Goal: Task Accomplishment & Management: Manage account settings

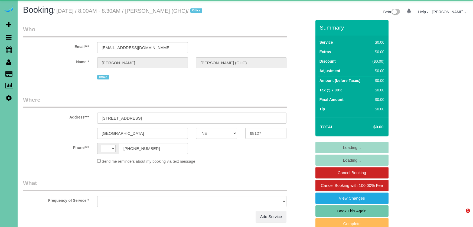
select select "NE"
select select "string:[GEOGRAPHIC_DATA]"
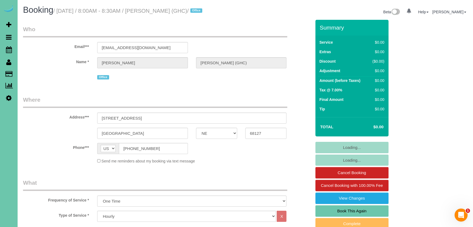
select select "object:912"
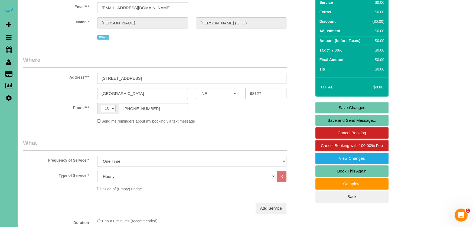
scroll to position [42, 0]
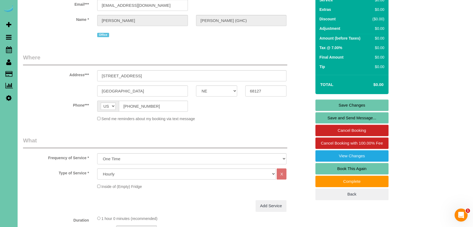
click at [355, 169] on link "Book This Again" at bounding box center [351, 168] width 73 height 11
select select "NE"
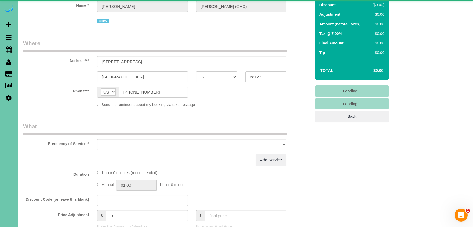
scroll to position [58, 0]
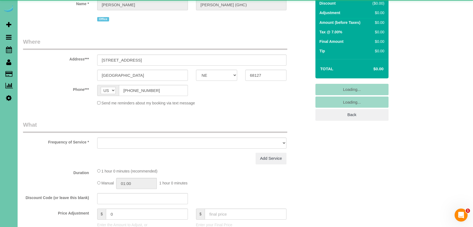
select select "string:fspay"
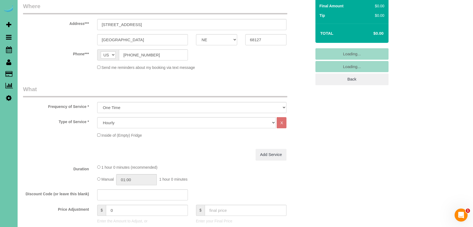
select select "object:1463"
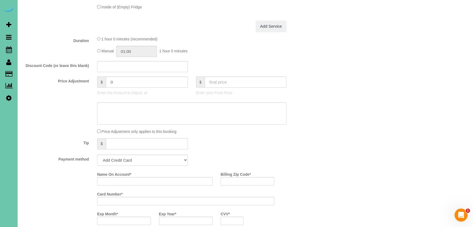
scroll to position [240, 0]
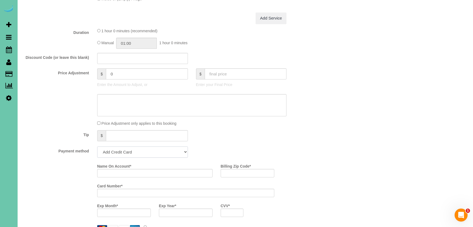
select select "string:check"
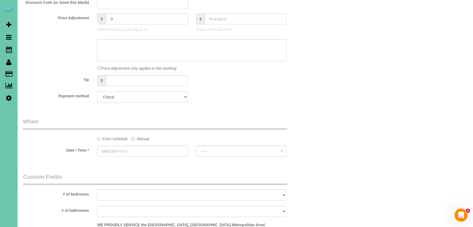
scroll to position [298, 0]
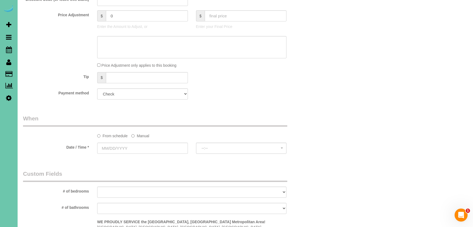
click at [142, 134] on label "Manual" at bounding box center [140, 134] width 18 height 7
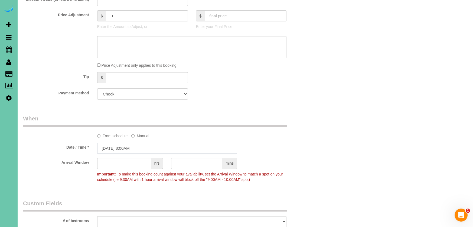
click at [117, 146] on input "08/11/2025 8:00AM" at bounding box center [167, 147] width 140 height 11
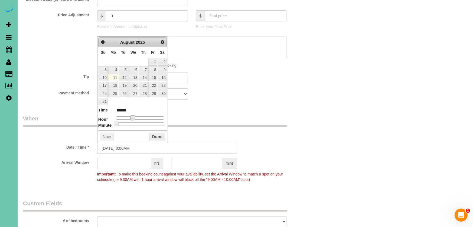
type input "08/11/2025 10:00AM"
type input "*******"
type input "08/11/2025 11:00AM"
type input "*******"
type input "08/11/2025 12:00PM"
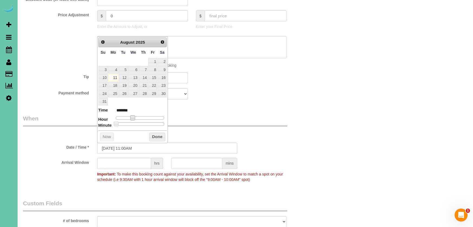
type input "*******"
type input "08/11/2025 1:00PM"
type input "******"
type input "08/11/2025 2:00PM"
type input "******"
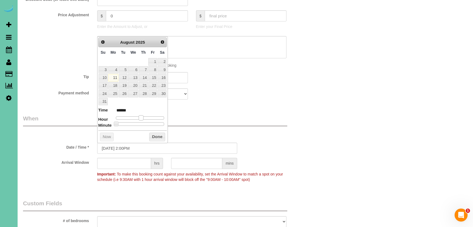
type input "08/11/2025 3:00PM"
type input "******"
type input "08/11/2025 4:00PM"
type input "******"
type input "08/11/2025 5:00PM"
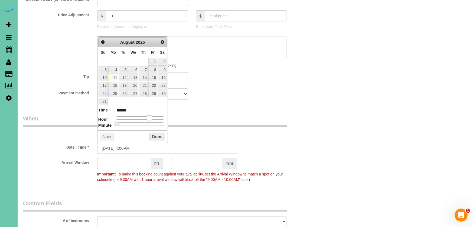
type input "******"
type input "08/11/2025 4:00PM"
type input "******"
type input "08/11/2025 3:00PM"
type input "******"
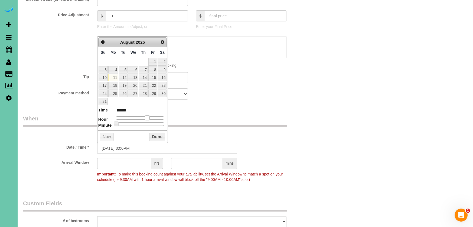
drag, startPoint x: 140, startPoint y: 116, endPoint x: 149, endPoint y: 117, distance: 9.5
click at [149, 117] on span at bounding box center [147, 117] width 5 height 5
click at [154, 133] on button "Done" at bounding box center [157, 136] width 16 height 9
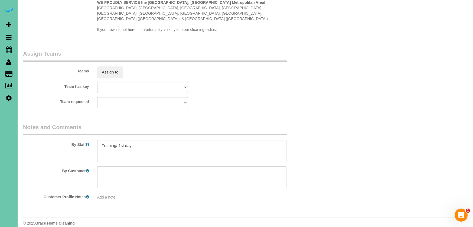
scroll to position [546, 0]
drag, startPoint x: 42, startPoint y: 124, endPoint x: 25, endPoint y: 120, distance: 17.7
click at [25, 123] on fieldset "Notes and Comments By Staff By Customer Customer Profile Notes Add a note" at bounding box center [167, 163] width 288 height 81
type textarea "dusting/vac of office"
click at [89, 67] on label "Teams" at bounding box center [56, 70] width 74 height 7
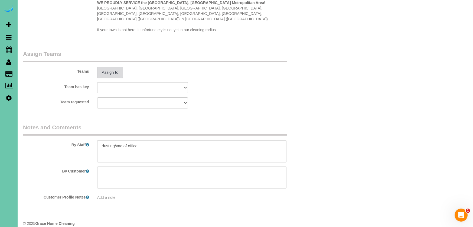
click at [107, 67] on button "Assign to" at bounding box center [110, 72] width 26 height 11
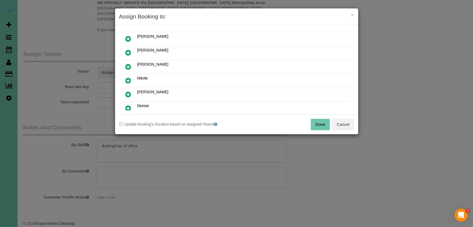
scroll to position [152, 0]
click at [129, 93] on icon at bounding box center [128, 93] width 6 height 6
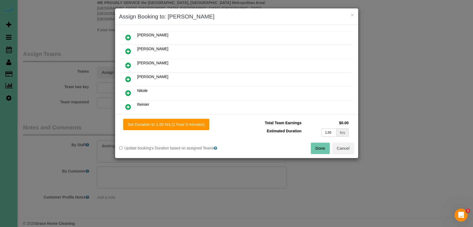
drag, startPoint x: 330, startPoint y: 134, endPoint x: 314, endPoint y: 131, distance: 15.7
click at [314, 131] on td "1.00 hrs" at bounding box center [326, 132] width 47 height 11
type input "1"
click at [185, 126] on button "Set Duration to 1.00 hrs (1 hour 0 minutes)" at bounding box center [166, 124] width 86 height 11
type input "1.00"
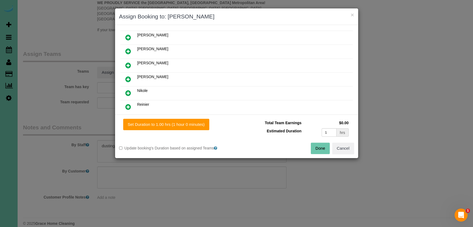
click at [326, 147] on button "Done" at bounding box center [320, 147] width 19 height 11
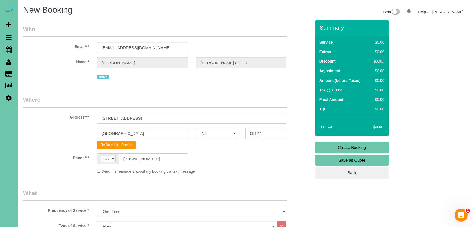
scroll to position [0, 0]
click at [321, 143] on link "Create Booking" at bounding box center [351, 147] width 73 height 11
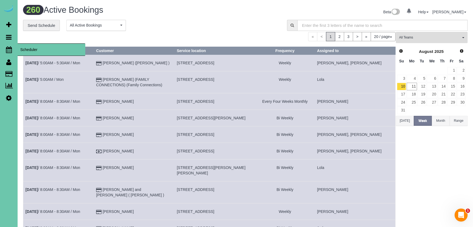
click at [9, 48] on icon at bounding box center [9, 49] width 6 height 6
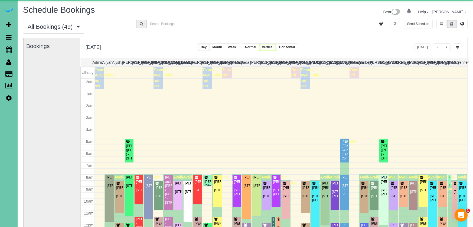
scroll to position [72, 0]
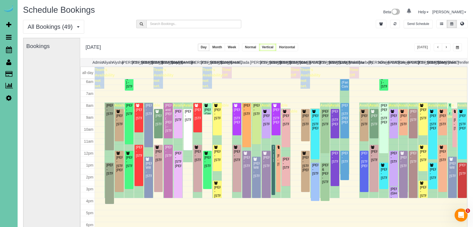
click at [457, 46] on span "button" at bounding box center [457, 47] width 3 height 3
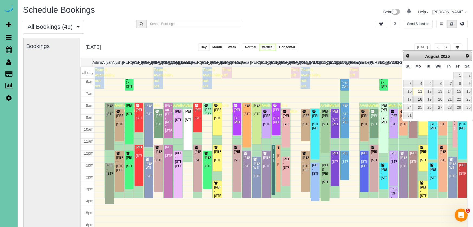
click at [418, 99] on link "18" at bounding box center [418, 99] width 10 height 7
type input "**********"
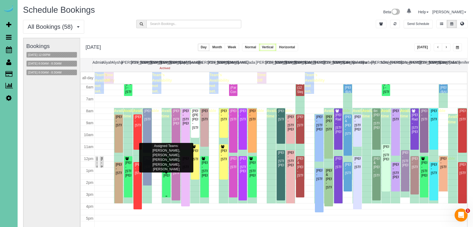
click at [166, 172] on div "Beth Vornbrock-Smith - 18815 Larimore Street, Elkhorn, NE 68022" at bounding box center [166, 168] width 6 height 17
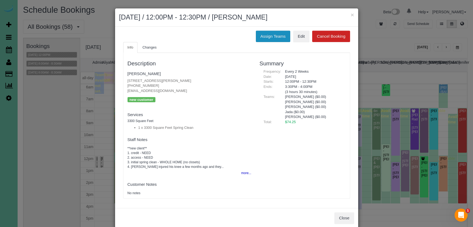
click at [266, 36] on button "Assign Teams" at bounding box center [273, 36] width 34 height 11
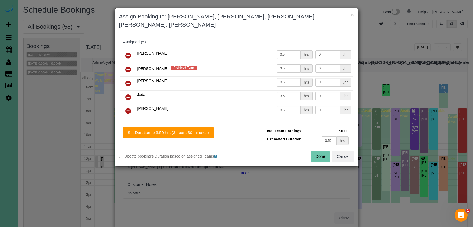
click at [128, 66] on icon at bounding box center [128, 69] width 6 height 6
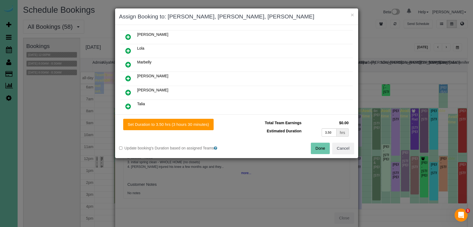
scroll to position [127, 0]
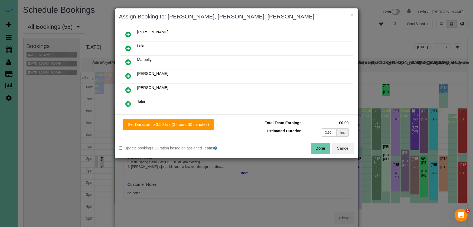
click at [131, 103] on link at bounding box center [128, 104] width 13 height 11
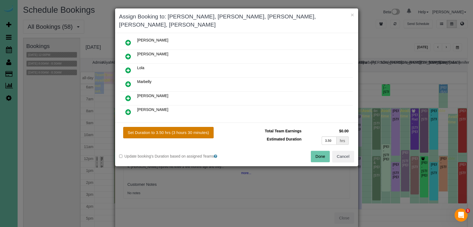
drag, startPoint x: 165, startPoint y: 121, endPoint x: 172, endPoint y: 122, distance: 7.1
click at [166, 127] on button "Set Duration to 3.50 hrs (3 hours 30 minutes)" at bounding box center [168, 132] width 90 height 11
type input "3.50"
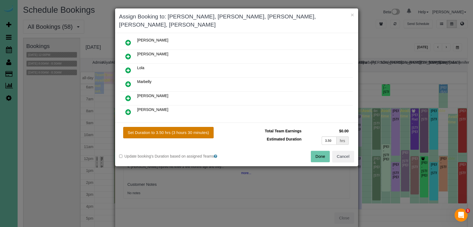
type input "3.50"
click at [324, 150] on button "Done" at bounding box center [320, 155] width 19 height 11
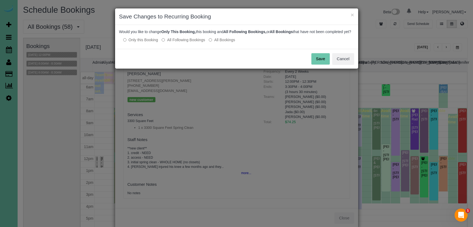
click at [323, 63] on button "Save" at bounding box center [320, 58] width 18 height 11
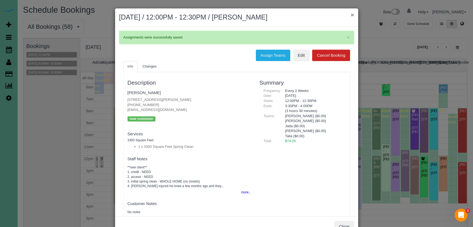
click at [351, 14] on button "×" at bounding box center [351, 15] width 3 height 6
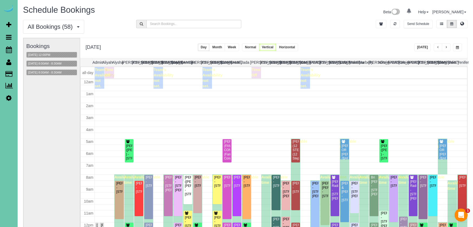
scroll to position [72, 0]
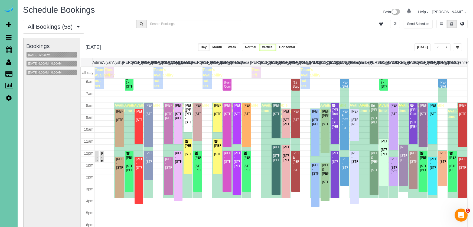
click at [458, 47] on span "button" at bounding box center [457, 47] width 3 height 3
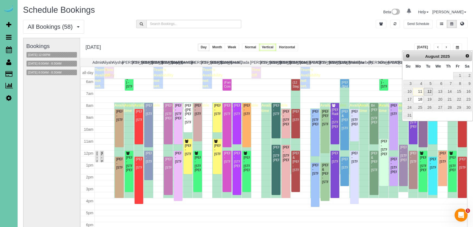
click at [427, 93] on link "12" at bounding box center [428, 91] width 9 height 7
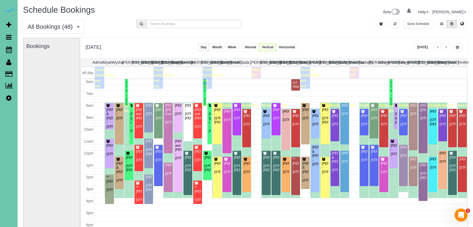
click at [445, 47] on span "button" at bounding box center [446, 47] width 3 height 3
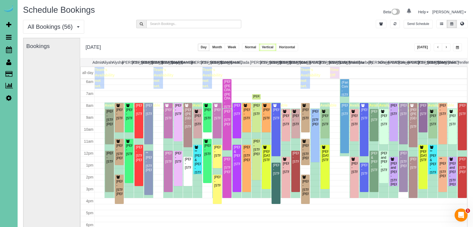
click at [455, 48] on button "button" at bounding box center [457, 47] width 9 height 8
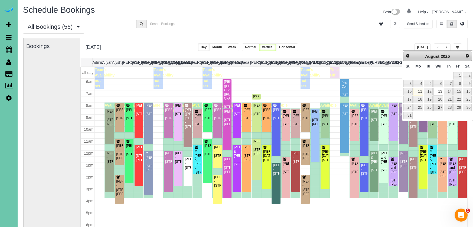
click at [440, 106] on link "27" at bounding box center [438, 107] width 10 height 7
type input "**********"
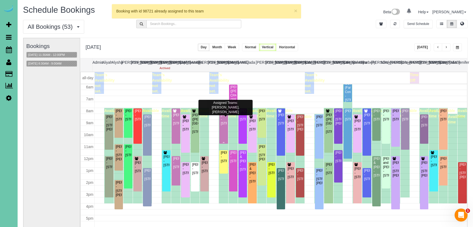
click at [225, 125] on div "Carol Lackner - 707 N 69th Street, Omaha, NE 68132" at bounding box center [223, 119] width 6 height 12
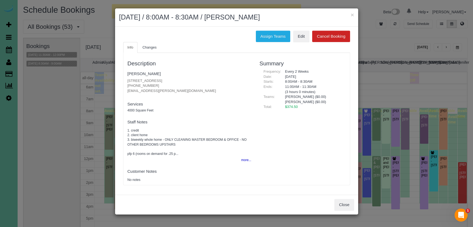
click at [323, 34] on button "Cancel Booking" at bounding box center [331, 36] width 38 height 11
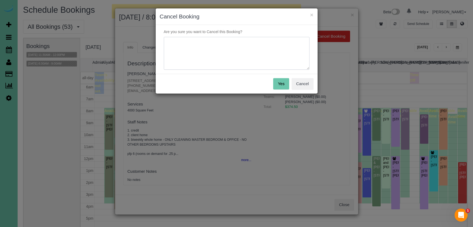
click at [271, 51] on textarea at bounding box center [237, 53] width 146 height 33
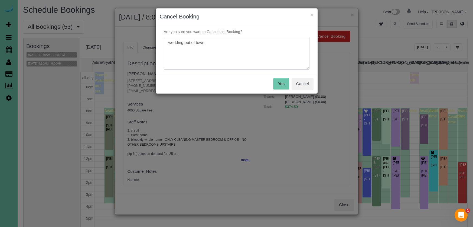
type textarea "wedding out of town"
click at [283, 80] on button "Yes" at bounding box center [281, 83] width 16 height 11
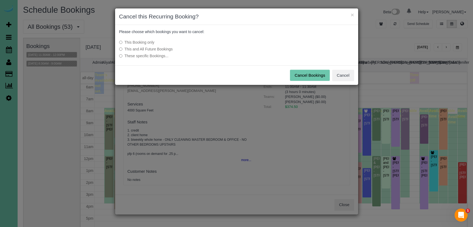
click at [302, 75] on button "Cancel Bookings" at bounding box center [310, 75] width 40 height 11
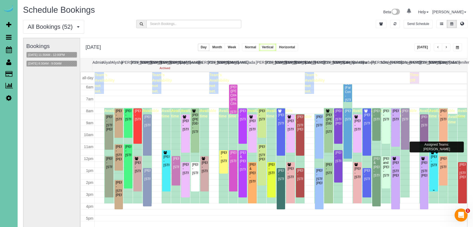
click at [434, 167] on div "Tracey Gullyes - 15617 Rosewood St #18, Omaha, NE 68136" at bounding box center [433, 161] width 6 height 12
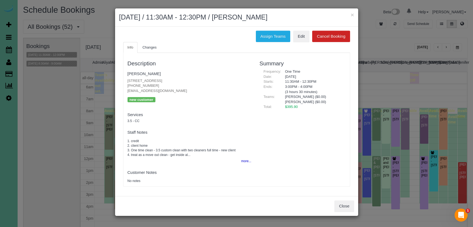
drag, startPoint x: 264, startPoint y: 32, endPoint x: 254, endPoint y: 34, distance: 9.7
click at [264, 32] on button "Assign Teams" at bounding box center [273, 36] width 34 height 11
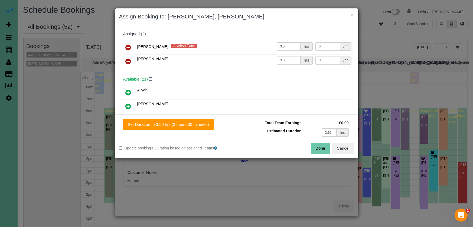
click at [126, 46] on icon at bounding box center [128, 47] width 6 height 6
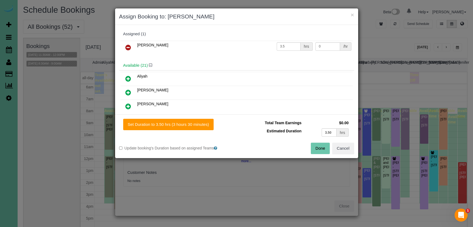
click at [126, 46] on icon at bounding box center [128, 47] width 6 height 6
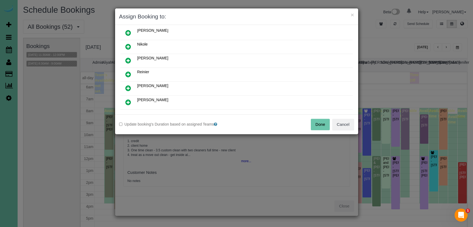
drag, startPoint x: 128, startPoint y: 73, endPoint x: 129, endPoint y: 77, distance: 4.4
click at [128, 73] on icon at bounding box center [128, 74] width 6 height 6
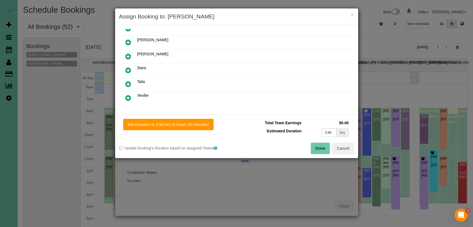
scroll to position [258, 0]
click at [129, 84] on icon at bounding box center [128, 83] width 6 height 6
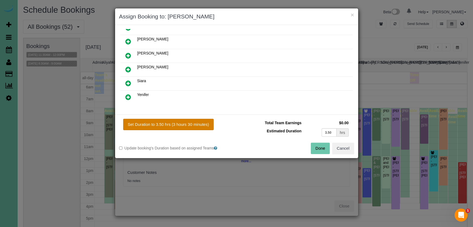
click at [196, 125] on button "Set Duration to 3.50 hrs (3 hours 30 minutes)" at bounding box center [168, 124] width 90 height 11
type input "3.50"
click at [314, 146] on button "Done" at bounding box center [320, 147] width 19 height 11
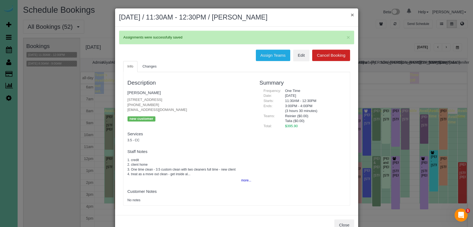
click at [350, 14] on button "×" at bounding box center [351, 15] width 3 height 6
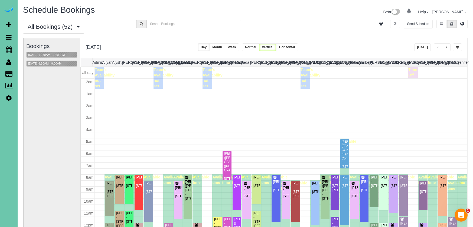
scroll to position [72, 0]
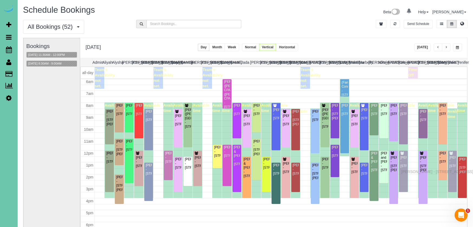
drag, startPoint x: 403, startPoint y: 165, endPoint x: 402, endPoint y: 171, distance: 5.1
drag, startPoint x: 451, startPoint y: 44, endPoint x: 458, endPoint y: 45, distance: 7.1
click at [455, 45] on div "**********" at bounding box center [438, 47] width 48 height 8
click at [458, 45] on button "button" at bounding box center [457, 47] width 9 height 8
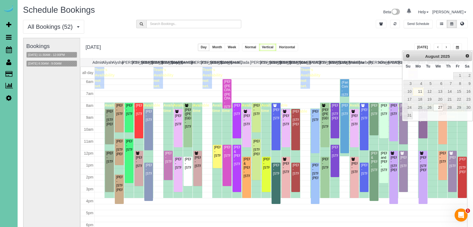
click at [420, 44] on button "[DATE]" at bounding box center [422, 47] width 17 height 8
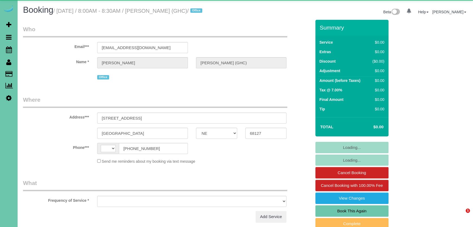
select select "NE"
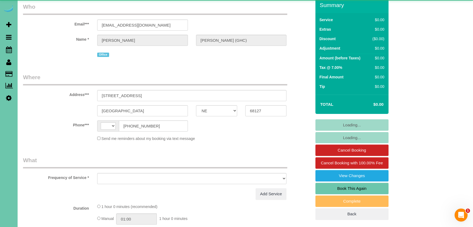
select select "string:[GEOGRAPHIC_DATA]"
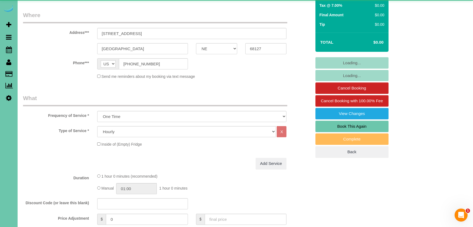
select select "object:658"
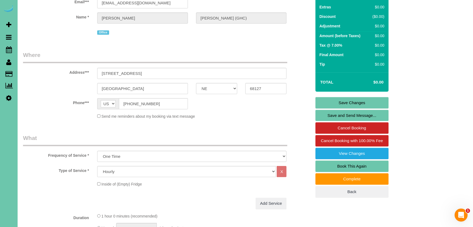
scroll to position [42, 0]
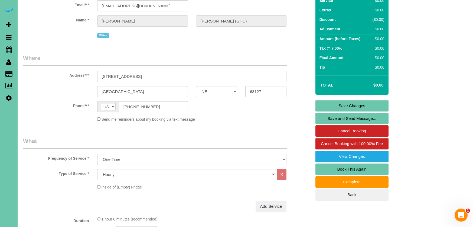
click at [352, 165] on link "Book This Again" at bounding box center [351, 168] width 73 height 11
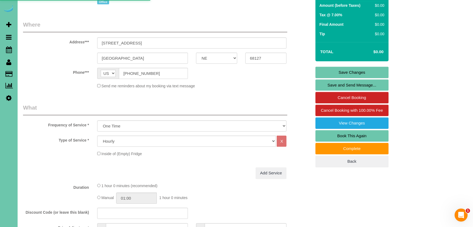
select select "NE"
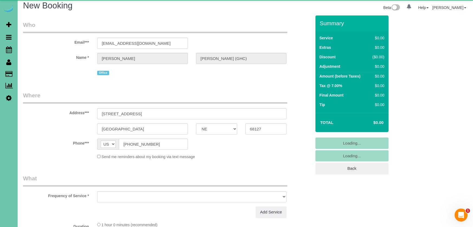
select select "string:fspay"
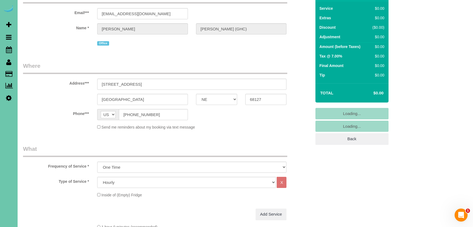
select select "object:1460"
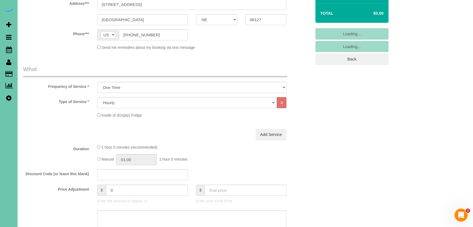
scroll to position [127, 0]
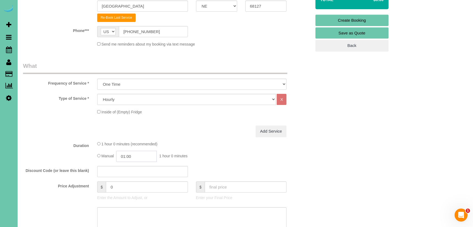
click at [129, 156] on input "01:00" at bounding box center [136, 155] width 41 height 11
type input "00:30"
drag, startPoint x: 135, startPoint y: 164, endPoint x: 68, endPoint y: 146, distance: 69.4
click at [134, 164] on li "00:30" at bounding box center [131, 164] width 24 height 7
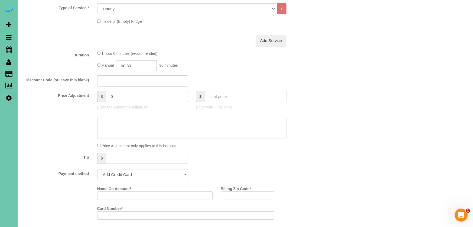
scroll to position [224, 0]
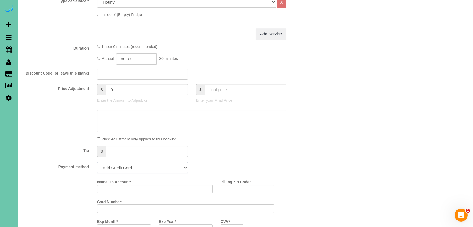
select select "string:check"
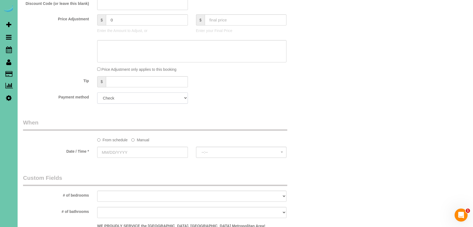
scroll to position [294, 0]
drag, startPoint x: 145, startPoint y: 136, endPoint x: 140, endPoint y: 142, distance: 7.4
click at [145, 136] on label "Manual" at bounding box center [140, 138] width 18 height 7
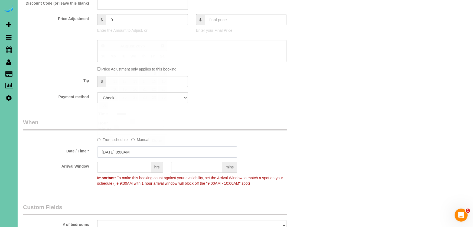
click at [132, 152] on input "08/11/2025 8:00AM" at bounding box center [167, 151] width 140 height 11
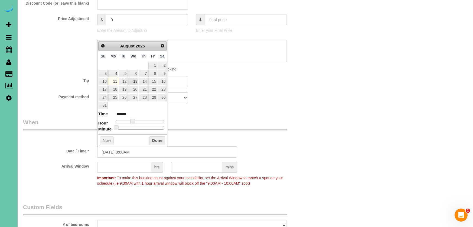
click at [133, 80] on link "13" at bounding box center [133, 81] width 10 height 7
type input "08/13/2025 7:00AM"
type input "******"
drag, startPoint x: 133, startPoint y: 120, endPoint x: 132, endPoint y: 126, distance: 6.4
click at [132, 120] on span at bounding box center [130, 121] width 5 height 5
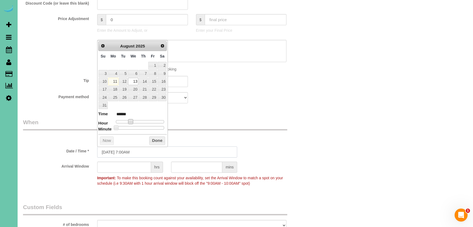
click at [129, 151] on input "08/13/2025 7:00AM" at bounding box center [167, 151] width 140 height 11
type input "08/13/2025 7:15AM"
click at [51, 150] on label "Date / Time *" at bounding box center [56, 149] width 74 height 7
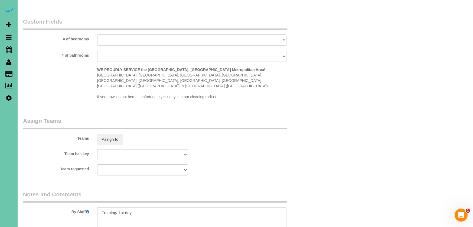
scroll to position [484, 0]
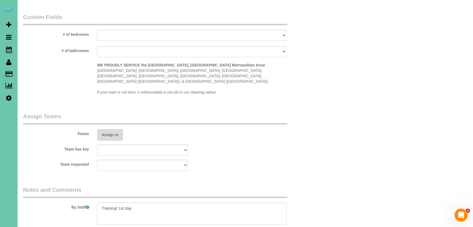
click at [106, 129] on button "Assign to" at bounding box center [110, 134] width 26 height 11
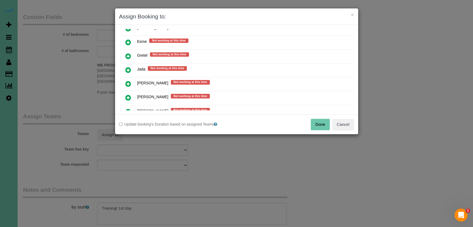
scroll to position [221, 0]
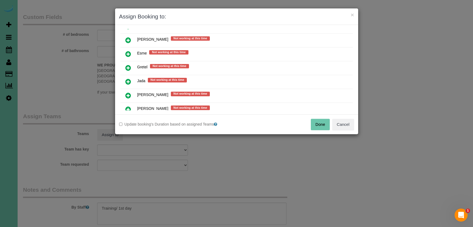
click at [129, 92] on icon at bounding box center [128, 95] width 6 height 6
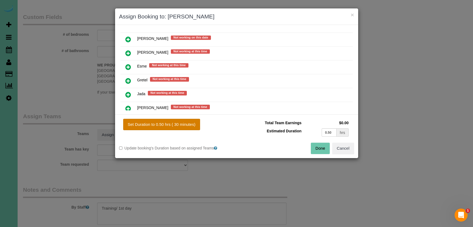
click at [179, 123] on button "Set Duration to 0.50 hrs ( 30 minutes)" at bounding box center [161, 124] width 77 height 11
type input "0.50"
click at [316, 148] on button "Done" at bounding box center [320, 147] width 19 height 11
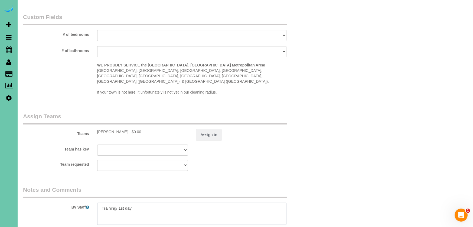
drag, startPoint x: 47, startPoint y: 193, endPoint x: 21, endPoint y: 186, distance: 26.3
click at [21, 186] on div "By Staff" at bounding box center [167, 204] width 296 height 39
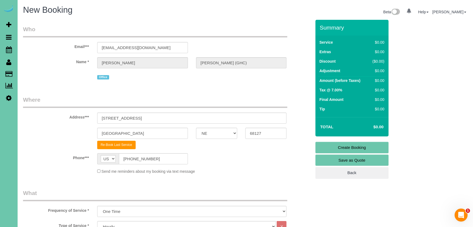
scroll to position [0, 0]
type textarea "meeting @ the office"
click at [338, 146] on link "Create Booking" at bounding box center [351, 147] width 73 height 11
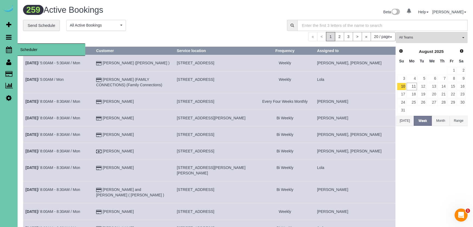
click at [12, 49] on icon at bounding box center [9, 49] width 6 height 6
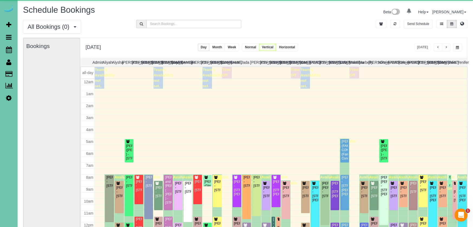
scroll to position [72, 0]
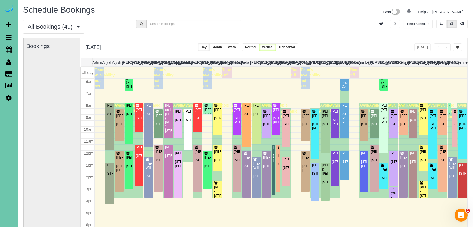
drag, startPoint x: 38, startPoint y: 74, endPoint x: 120, endPoint y: 36, distance: 89.8
click at [38, 74] on link "Customers" at bounding box center [52, 73] width 68 height 11
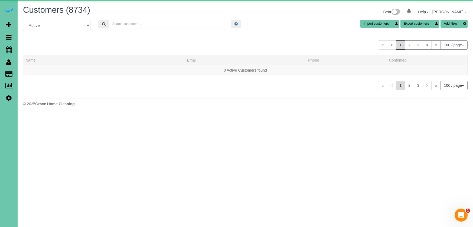
click at [151, 22] on input "text" at bounding box center [170, 24] width 122 height 8
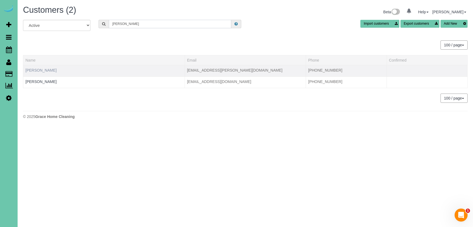
type input "carol l"
drag, startPoint x: 44, startPoint y: 70, endPoint x: 61, endPoint y: 68, distance: 17.7
click at [44, 70] on link "Carol Lackner" at bounding box center [40, 70] width 31 height 4
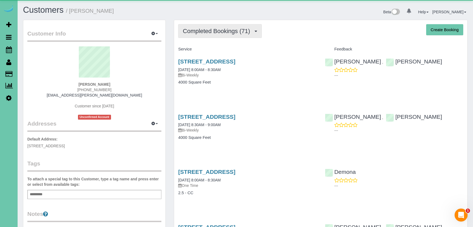
drag, startPoint x: 238, startPoint y: 27, endPoint x: 236, endPoint y: 38, distance: 11.3
click at [238, 27] on button "Completed Bookings (71)" at bounding box center [219, 31] width 83 height 14
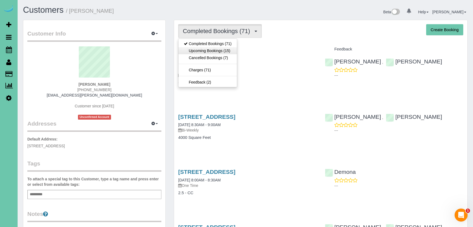
click at [230, 52] on link "Upcoming Bookings (15)" at bounding box center [207, 50] width 58 height 7
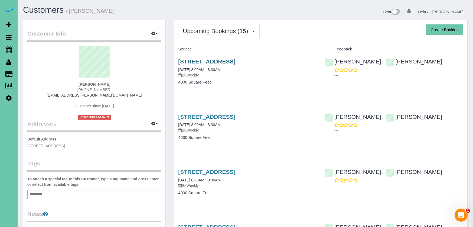
click at [207, 62] on link "707 N 69th Street, Omaha, NE 68132" at bounding box center [206, 61] width 57 height 6
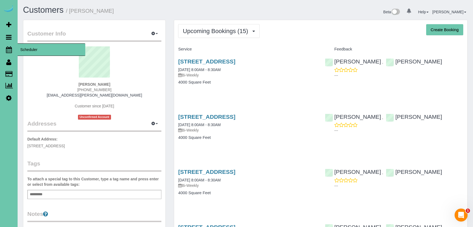
click at [7, 52] on icon at bounding box center [9, 49] width 6 height 6
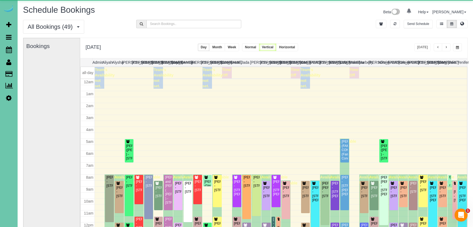
scroll to position [72, 0]
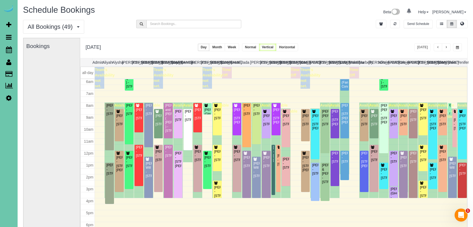
click at [457, 46] on span "button" at bounding box center [457, 47] width 3 height 3
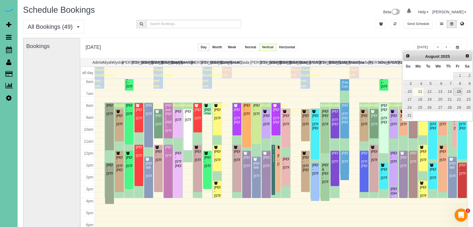
click at [457, 90] on link "15" at bounding box center [457, 91] width 9 height 7
type input "**********"
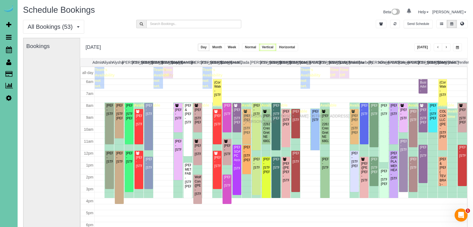
drag, startPoint x: 246, startPoint y: 111, endPoint x: 246, endPoint y: 115, distance: 3.8
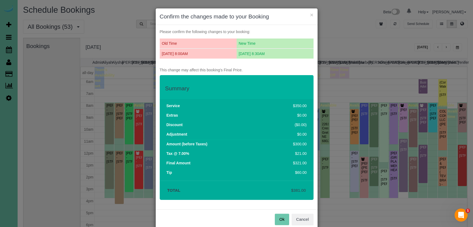
click at [279, 218] on button "Ok" at bounding box center [282, 218] width 14 height 11
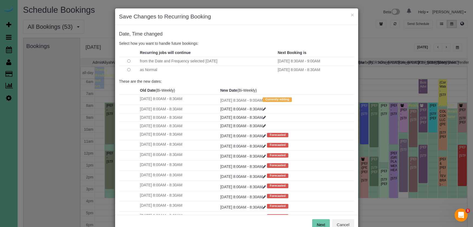
drag, startPoint x: 323, startPoint y: 223, endPoint x: 301, endPoint y: 182, distance: 46.6
click at [323, 223] on button "Next" at bounding box center [321, 224] width 18 height 11
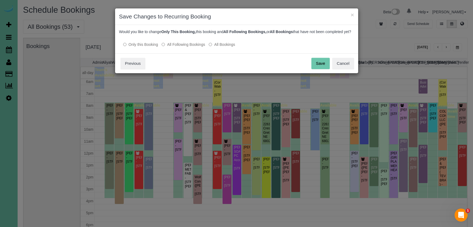
click at [319, 69] on button "Save" at bounding box center [320, 63] width 18 height 11
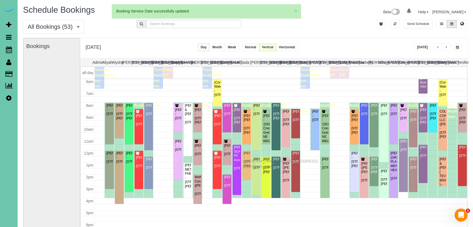
drag, startPoint x: 247, startPoint y: 156, endPoint x: 247, endPoint y: 160, distance: 4.1
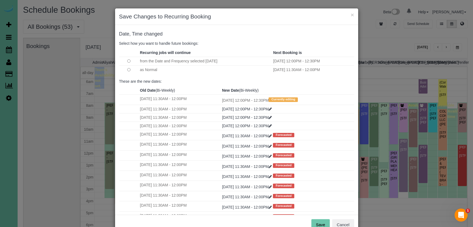
drag, startPoint x: 128, startPoint y: 67, endPoint x: 142, endPoint y: 75, distance: 15.7
click at [128, 67] on td at bounding box center [128, 69] width 19 height 9
drag, startPoint x: 324, startPoint y: 222, endPoint x: 321, endPoint y: 216, distance: 7.1
click at [324, 222] on button "Save" at bounding box center [320, 224] width 18 height 11
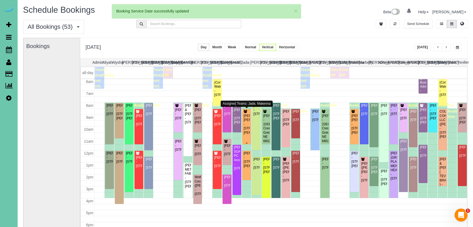
click at [247, 129] on div "[PERSON_NAME] [PERSON_NAME] - [STREET_ADDRESS][PERSON_NAME]" at bounding box center [246, 124] width 6 height 21
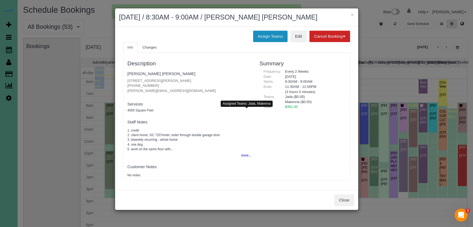
drag, startPoint x: 261, startPoint y: 35, endPoint x: 253, endPoint y: 35, distance: 8.4
click at [261, 35] on button "Assign Teams" at bounding box center [270, 36] width 34 height 11
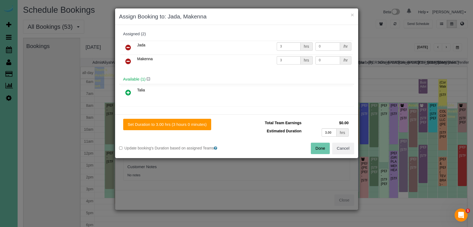
drag, startPoint x: 126, startPoint y: 59, endPoint x: 128, endPoint y: 71, distance: 12.3
click at [126, 59] on icon at bounding box center [128, 61] width 6 height 6
drag, startPoint x: 127, startPoint y: 91, endPoint x: 130, endPoint y: 94, distance: 3.3
click at [128, 92] on icon at bounding box center [128, 92] width 6 height 6
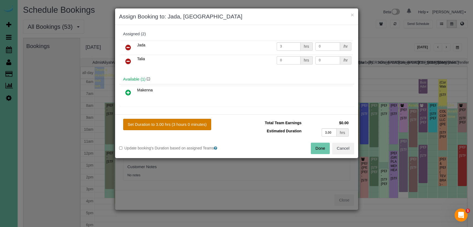
drag, startPoint x: 171, startPoint y: 124, endPoint x: 180, endPoint y: 122, distance: 9.0
click at [176, 123] on button "Set Duration to 3.00 hrs (3 hours 0 minutes)" at bounding box center [167, 124] width 88 height 11
type input "3.00"
drag, startPoint x: 181, startPoint y: 122, endPoint x: 209, endPoint y: 130, distance: 29.0
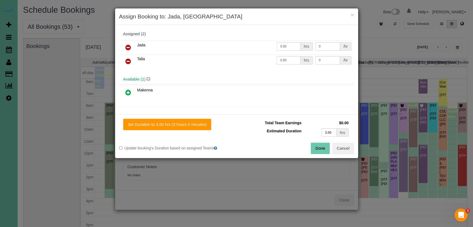
click at [181, 122] on button "Set Duration to 3.00 hrs (3 hours 0 minutes)" at bounding box center [167, 124] width 88 height 11
click at [315, 150] on button "Done" at bounding box center [320, 147] width 19 height 11
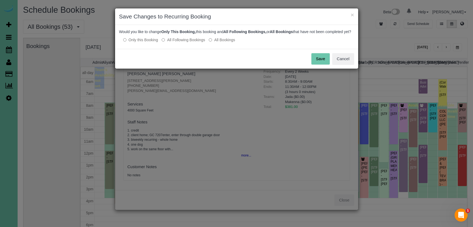
click at [322, 63] on button "Save" at bounding box center [320, 58] width 18 height 11
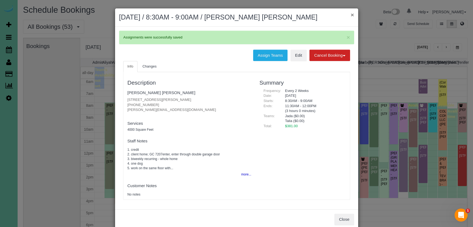
click at [351, 15] on button "×" at bounding box center [351, 15] width 3 height 6
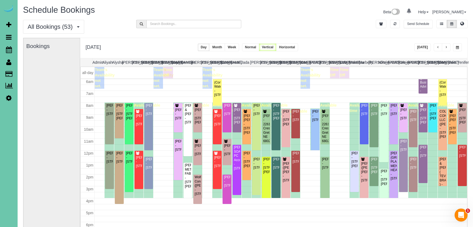
drag, startPoint x: 452, startPoint y: 47, endPoint x: 454, endPoint y: 50, distance: 3.2
click at [452, 47] on div "**********" at bounding box center [438, 47] width 48 height 8
click at [455, 50] on button "button" at bounding box center [457, 47] width 9 height 8
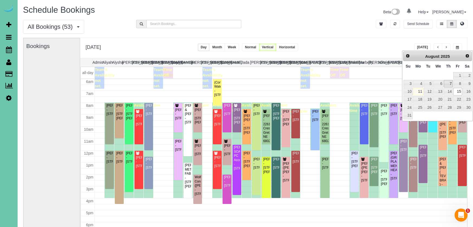
click at [452, 81] on link "7" at bounding box center [448, 83] width 9 height 7
type input "**********"
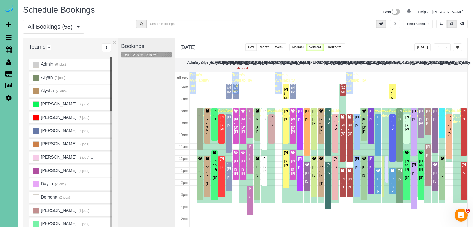
drag, startPoint x: 114, startPoint y: 42, endPoint x: 116, endPoint y: 44, distance: 2.8
click at [114, 42] on button "×" at bounding box center [114, 42] width 4 height 7
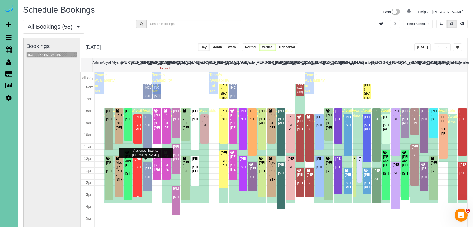
click at [137, 169] on div "Candice Mullendore - 15008 S 20th Street, Bellevue, NE 68123" at bounding box center [138, 162] width 6 height 12
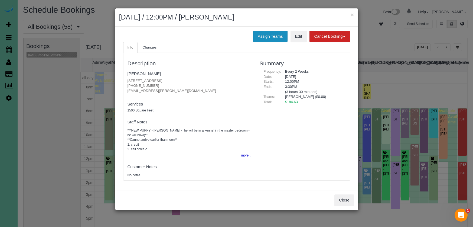
click at [260, 36] on button "Assign Teams" at bounding box center [270, 36] width 34 height 11
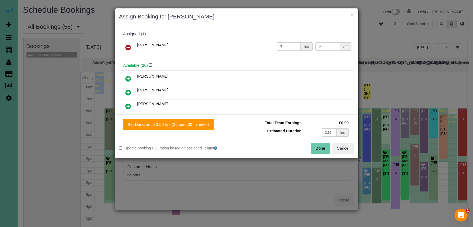
drag, startPoint x: 199, startPoint y: 124, endPoint x: 220, endPoint y: 126, distance: 20.7
click at [199, 124] on button "Set Duration to 3.50 hrs (3 hours 30 minutes)" at bounding box center [168, 124] width 90 height 11
type input "3.50"
click at [319, 147] on button "Done" at bounding box center [320, 147] width 19 height 11
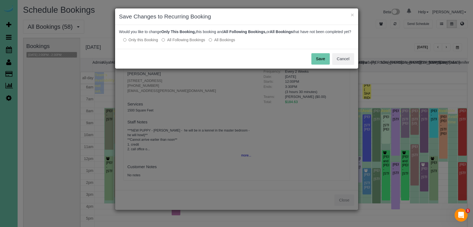
click at [169, 42] on label "All Following Bookings" at bounding box center [183, 39] width 43 height 5
click at [317, 64] on button "Save" at bounding box center [320, 58] width 18 height 11
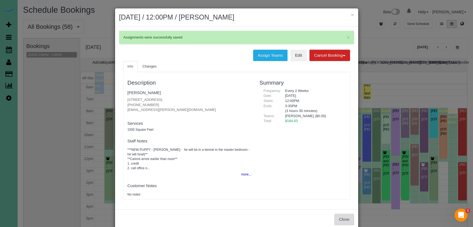
click at [341, 217] on button "Close" at bounding box center [343, 218] width 19 height 11
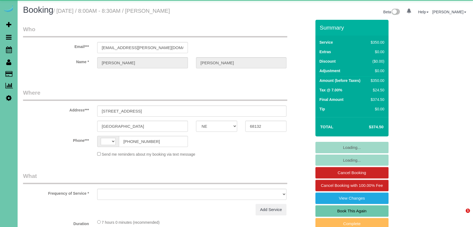
select select "NE"
select select "string:[GEOGRAPHIC_DATA]"
select select "object:926"
select select "string:fspay-057c00ef-5004-4180-90d7-50edaa3e3eaf"
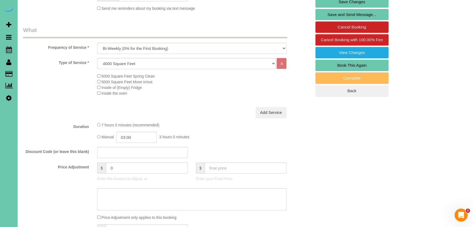
scroll to position [146, 0]
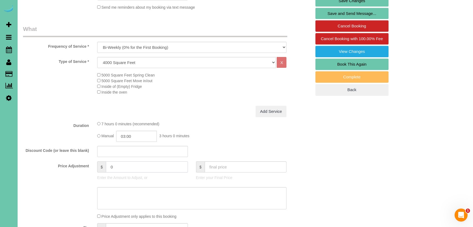
drag, startPoint x: 87, startPoint y: 160, endPoint x: 77, endPoint y: 159, distance: 10.4
click at [77, 159] on fieldset "What Frequency of Service * One Time Weekly (0% for the First Booking) Bi-Weekl…" at bounding box center [167, 140] width 288 height 230
type input "25"
type textarea "skipped last cleaning - added extra time"
click at [136, 133] on input "03:00" at bounding box center [136, 135] width 41 height 11
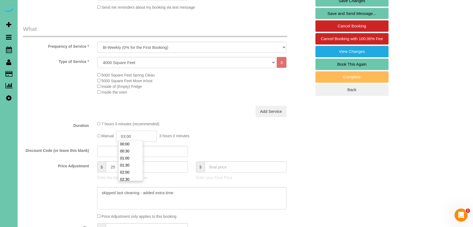
scroll to position [35, 0]
type input "03:15"
drag, startPoint x: 26, startPoint y: 179, endPoint x: 20, endPoint y: 178, distance: 6.0
click at [23, 178] on sui-booking-price-adjustment "Price Adjustment $ 25 Enter the Amount to Adjust, or $ Enter your Final Price P…" at bounding box center [167, 190] width 288 height 58
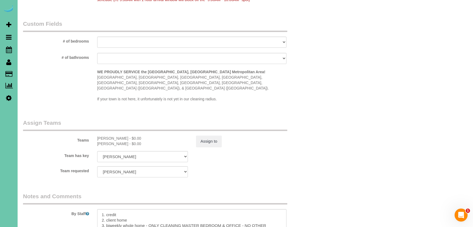
scroll to position [488, 0]
click at [101, 207] on textarea at bounding box center [191, 218] width 189 height 22
paste textarea "skipped last cleaning - added extra time"
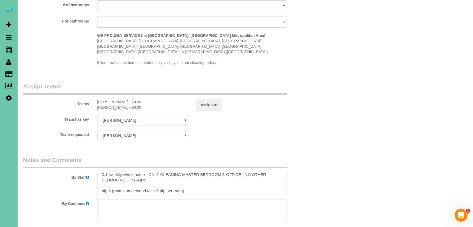
scroll to position [20, 0]
click at [110, 181] on textarea at bounding box center [191, 183] width 189 height 22
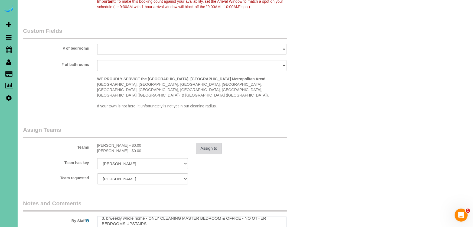
scroll to position [479, 0]
type textarea "skipped last cleaning - added extra time 1. credit 2. client home 3. biweekly w…"
click at [202, 144] on button "Assign to" at bounding box center [209, 147] width 26 height 11
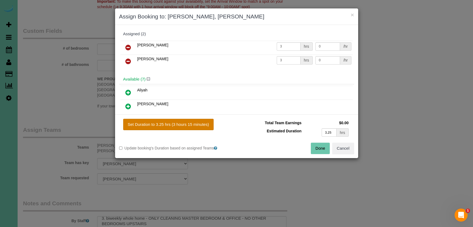
click at [196, 126] on button "Set Duration to 3.25 hrs (3 hours 15 minutes)" at bounding box center [168, 124] width 90 height 11
type input "3.25"
drag, startPoint x: 322, startPoint y: 148, endPoint x: 317, endPoint y: 140, distance: 9.0
click at [323, 148] on button "Done" at bounding box center [320, 147] width 19 height 11
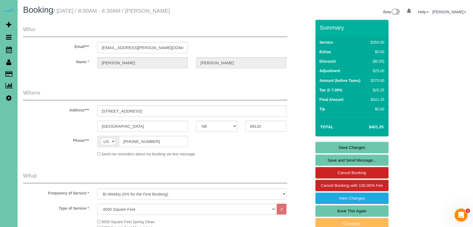
scroll to position [0, 0]
click at [321, 145] on link "Save Changes" at bounding box center [351, 147] width 73 height 11
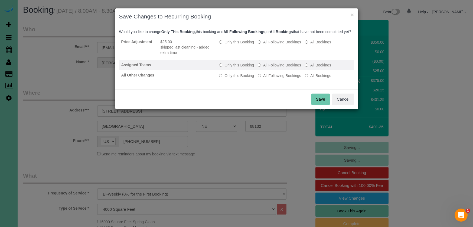
drag, startPoint x: 242, startPoint y: 47, endPoint x: 292, endPoint y: 72, distance: 56.4
click at [243, 45] on label "Only this Booking" at bounding box center [236, 41] width 35 height 5
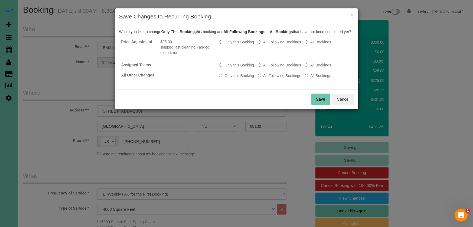
drag, startPoint x: 319, startPoint y: 104, endPoint x: 301, endPoint y: 100, distance: 18.4
click at [318, 104] on button "Save" at bounding box center [320, 98] width 18 height 11
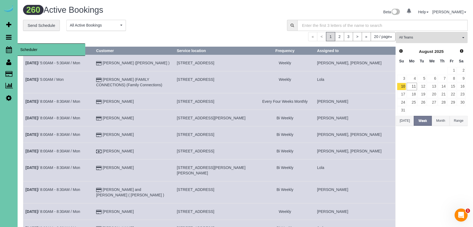
click at [7, 46] on icon at bounding box center [9, 49] width 6 height 6
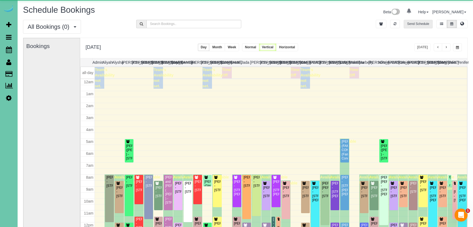
scroll to position [72, 0]
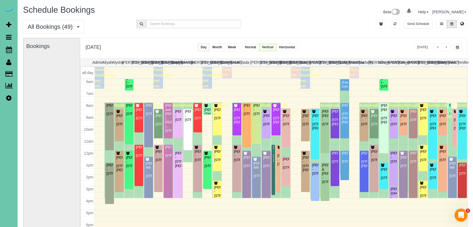
click at [456, 46] on span "button" at bounding box center [457, 47] width 3 height 3
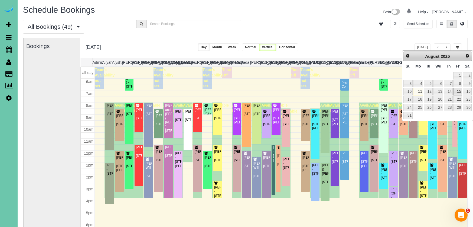
click at [457, 91] on link "15" at bounding box center [457, 91] width 9 height 7
type input "**********"
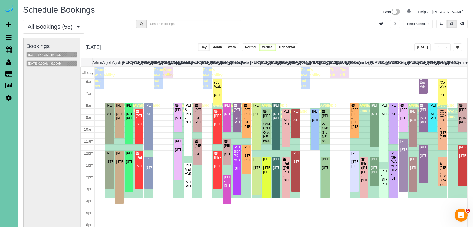
click at [53, 63] on button "[DATE] 8:00AM - 8:30AM" at bounding box center [45, 64] width 37 height 6
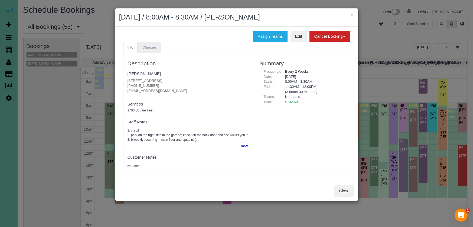
click at [145, 47] on span "Changes" at bounding box center [149, 47] width 14 height 4
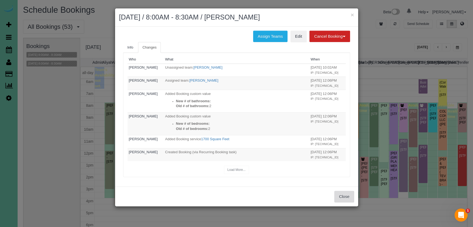
click at [343, 192] on button "Close" at bounding box center [343, 196] width 19 height 11
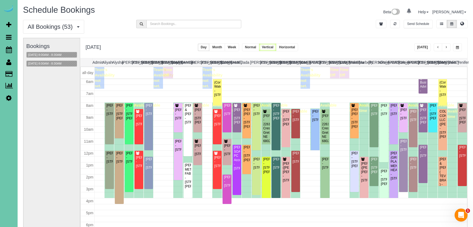
scroll to position [28, 0]
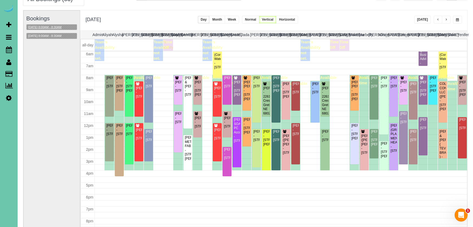
click at [54, 25] on button "[DATE] 8:00AM - 8:30AM" at bounding box center [45, 27] width 37 height 6
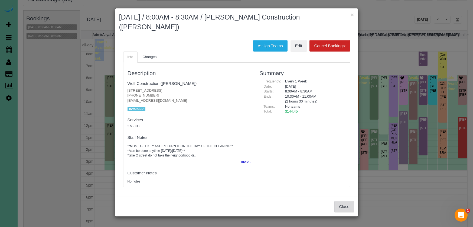
click at [339, 201] on button "Close" at bounding box center [343, 206] width 19 height 11
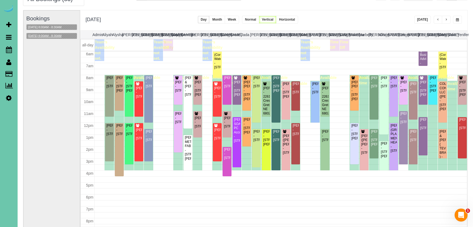
click at [52, 34] on button "[DATE] 8:00AM - 8:30AM" at bounding box center [45, 36] width 37 height 6
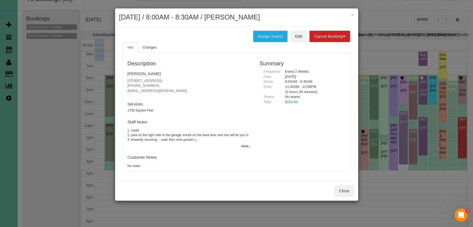
drag, startPoint x: 269, startPoint y: 34, endPoint x: 215, endPoint y: 34, distance: 54.1
click at [269, 34] on button "Assign Teams" at bounding box center [270, 36] width 34 height 11
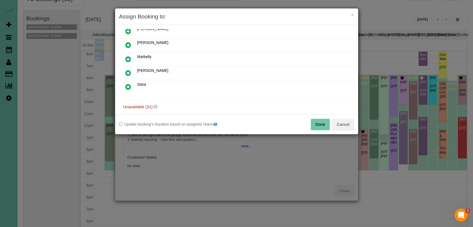
scroll to position [63, 0]
drag, startPoint x: 129, startPoint y: 56, endPoint x: 135, endPoint y: 66, distance: 11.9
click at [129, 56] on icon at bounding box center [128, 57] width 6 height 6
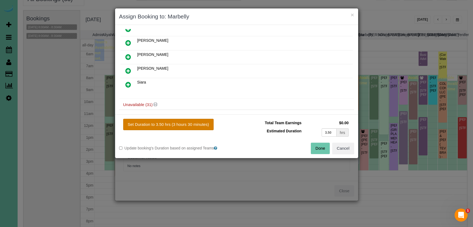
click at [194, 129] on button "Set Duration to 3.50 hrs (3 hours 30 minutes)" at bounding box center [168, 124] width 90 height 11
type input "3.50"
click at [314, 146] on button "Done" at bounding box center [320, 147] width 19 height 11
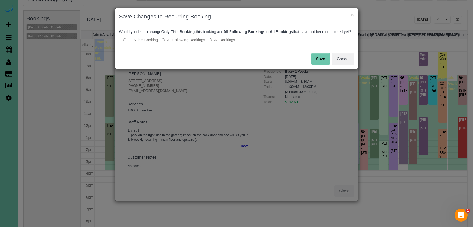
click at [322, 64] on button "Save" at bounding box center [320, 58] width 18 height 11
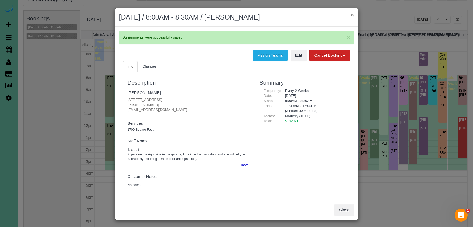
click at [353, 15] on button "×" at bounding box center [351, 15] width 3 height 6
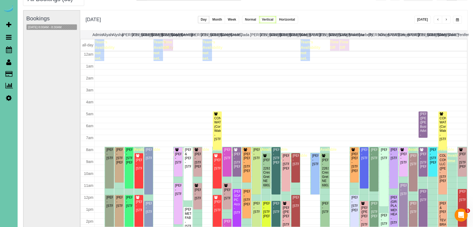
scroll to position [72, 0]
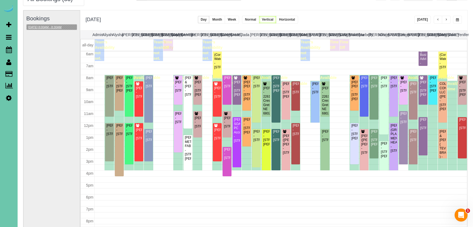
click at [53, 25] on button "[DATE] 8:00AM - 8:30AM" at bounding box center [45, 27] width 37 height 6
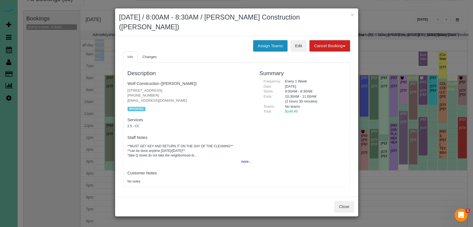
click at [265, 40] on button "Assign Teams" at bounding box center [270, 45] width 34 height 11
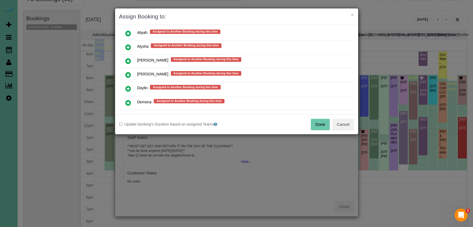
scroll to position [318, 0]
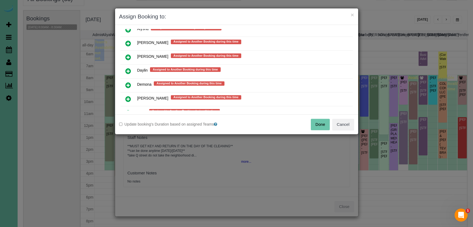
click at [126, 98] on icon at bounding box center [128, 99] width 6 height 6
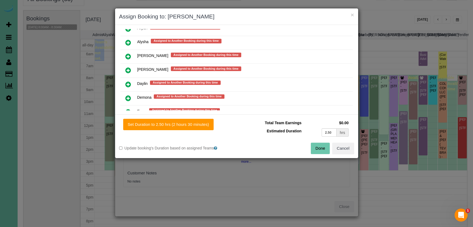
drag, startPoint x: 178, startPoint y: 123, endPoint x: 245, endPoint y: 132, distance: 68.3
click at [178, 123] on button "Set Duration to 2.50 hrs (2 hours 30 minutes)" at bounding box center [168, 124] width 90 height 11
type input "2.50"
click at [317, 145] on button "Done" at bounding box center [320, 147] width 19 height 11
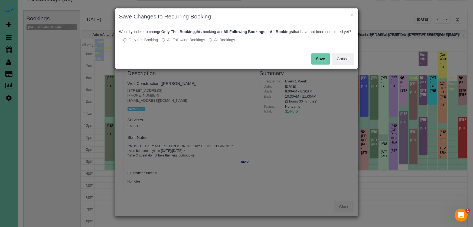
click at [319, 61] on button "Save" at bounding box center [320, 58] width 18 height 11
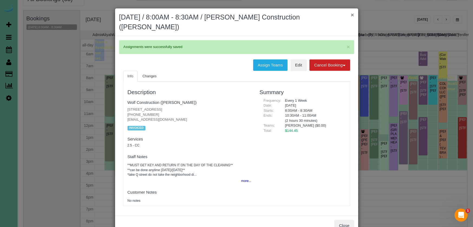
click at [352, 14] on button "×" at bounding box center [351, 15] width 3 height 6
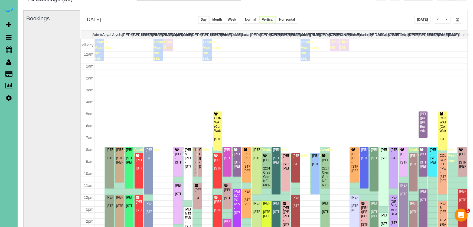
scroll to position [72, 0]
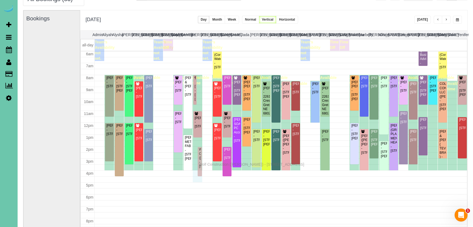
drag, startPoint x: 200, startPoint y: 93, endPoint x: 200, endPoint y: 163, distance: 69.8
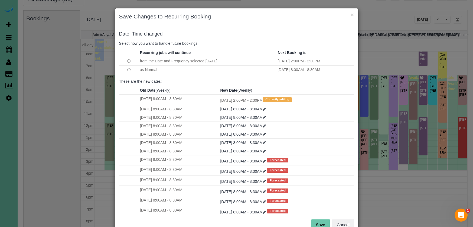
click at [319, 222] on button "Save" at bounding box center [320, 224] width 18 height 11
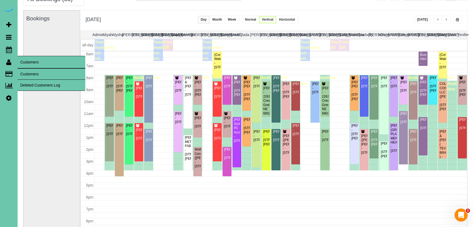
drag, startPoint x: 30, startPoint y: 72, endPoint x: 23, endPoint y: 73, distance: 6.8
click at [30, 72] on link "Customers" at bounding box center [52, 73] width 68 height 11
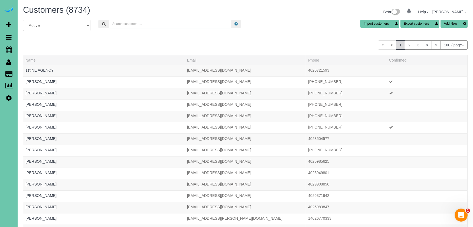
click at [120, 28] on div "All Active Archived Import customers Export customers Add New" at bounding box center [245, 27] width 453 height 15
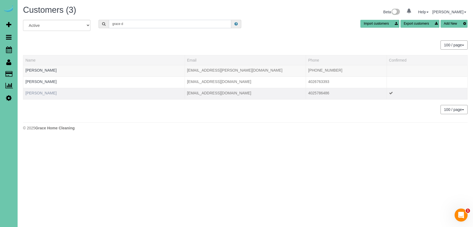
type input "grace d"
click at [39, 94] on link "[PERSON_NAME]" at bounding box center [40, 93] width 31 height 4
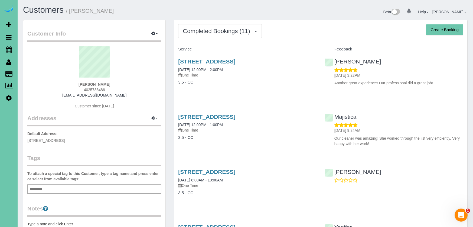
drag, startPoint x: 89, startPoint y: 89, endPoint x: 134, endPoint y: 100, distance: 45.8
click at [96, 90] on span "4025786486" at bounding box center [94, 89] width 21 height 4
click at [223, 62] on link "[STREET_ADDRESS]" at bounding box center [206, 61] width 57 height 6
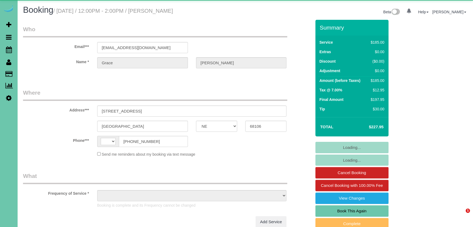
select select "NE"
select select "string:[GEOGRAPHIC_DATA]"
select select "object:641"
select select "string:fspay-77d7c12c-2f2f-4362-b9a8-81dce91791da"
select select "object:904"
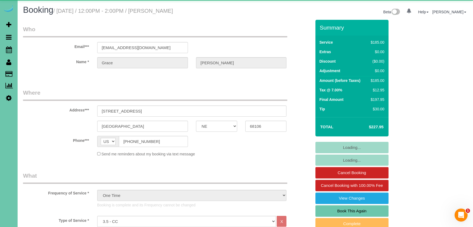
select select "spot1"
select select "number:34"
select select "number:41"
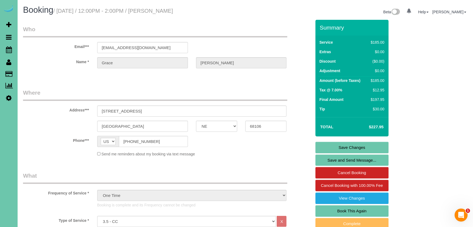
click at [336, 209] on link "Book This Again" at bounding box center [351, 210] width 73 height 11
select select "NE"
select select "number:34"
select select "number:41"
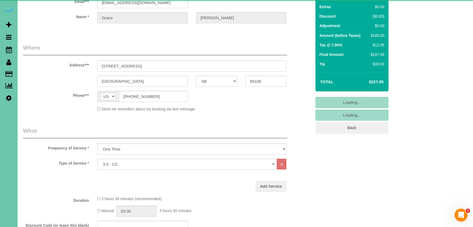
select select "object:1647"
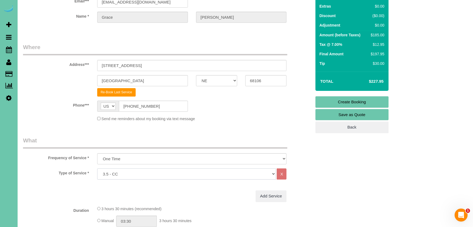
select select "160"
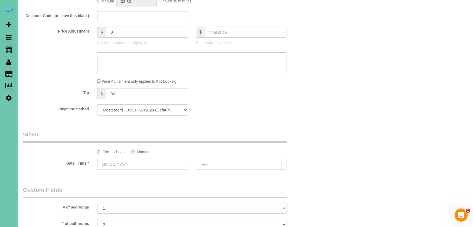
scroll to position [269, 0]
drag, startPoint x: 119, startPoint y: 93, endPoint x: 90, endPoint y: 85, distance: 30.7
click at [90, 85] on fieldset "What Frequency of Service * One Time Weekly (0% for the First Booking) Bi-Weekl…" at bounding box center [167, 15] width 288 height 207
click at [145, 151] on label "Manual" at bounding box center [140, 150] width 18 height 7
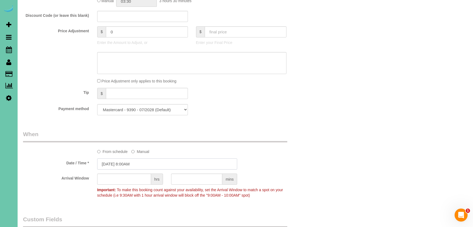
click at [136, 163] on input "08/11/2025 8:00AM" at bounding box center [167, 163] width 140 height 11
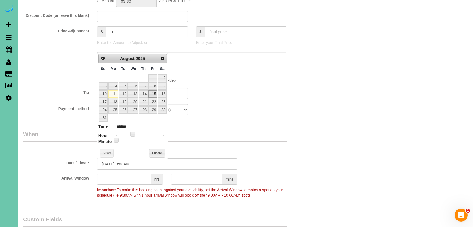
click at [155, 93] on link "15" at bounding box center [152, 93] width 9 height 7
type input "08/15/2025 8:00AM"
click at [155, 150] on button "Done" at bounding box center [157, 153] width 16 height 9
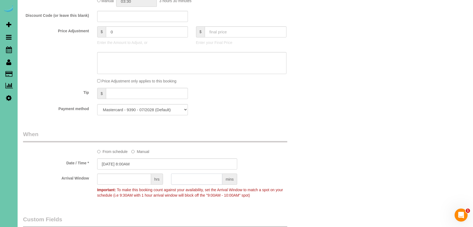
click at [199, 178] on input "text" at bounding box center [196, 178] width 51 height 11
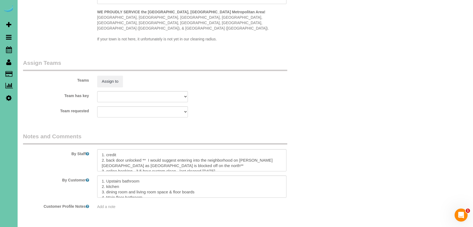
scroll to position [1, 0]
type input "30"
drag, startPoint x: 227, startPoint y: 162, endPoint x: 203, endPoint y: 161, distance: 23.6
click at [204, 162] on textarea at bounding box center [191, 160] width 189 height 22
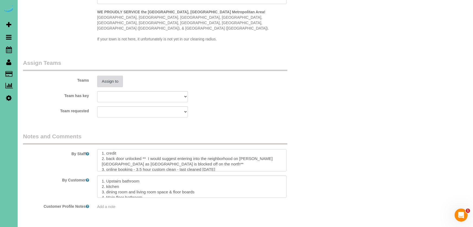
type textarea "1. credit 2. back door unlocked ** I would suggest entering into the neighborho…"
click at [106, 76] on button "Assign to" at bounding box center [110, 81] width 26 height 11
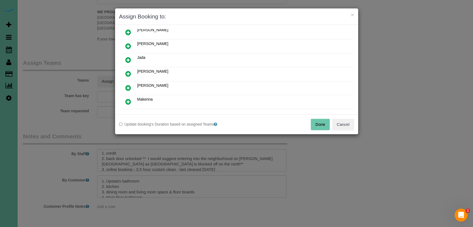
scroll to position [34, 0]
click at [126, 99] on icon at bounding box center [128, 101] width 6 height 6
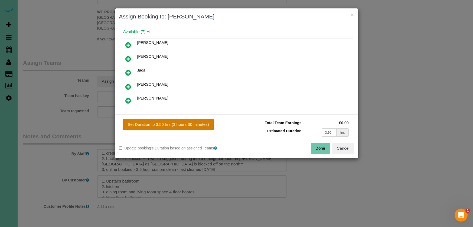
click at [152, 127] on button "Set Duration to 3.50 hrs (3 hours 30 minutes)" at bounding box center [168, 124] width 90 height 11
type input "3.50"
click at [322, 146] on button "Done" at bounding box center [320, 147] width 19 height 11
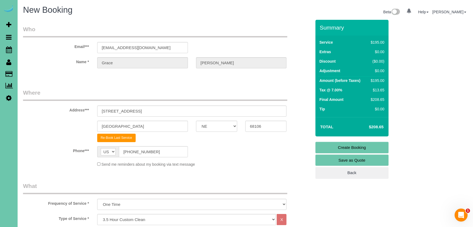
scroll to position [0, 0]
drag, startPoint x: 328, startPoint y: 149, endPoint x: 323, endPoint y: 145, distance: 6.5
click at [328, 149] on link "Create Booking" at bounding box center [351, 147] width 73 height 11
